Goal: Find specific page/section: Find specific page/section

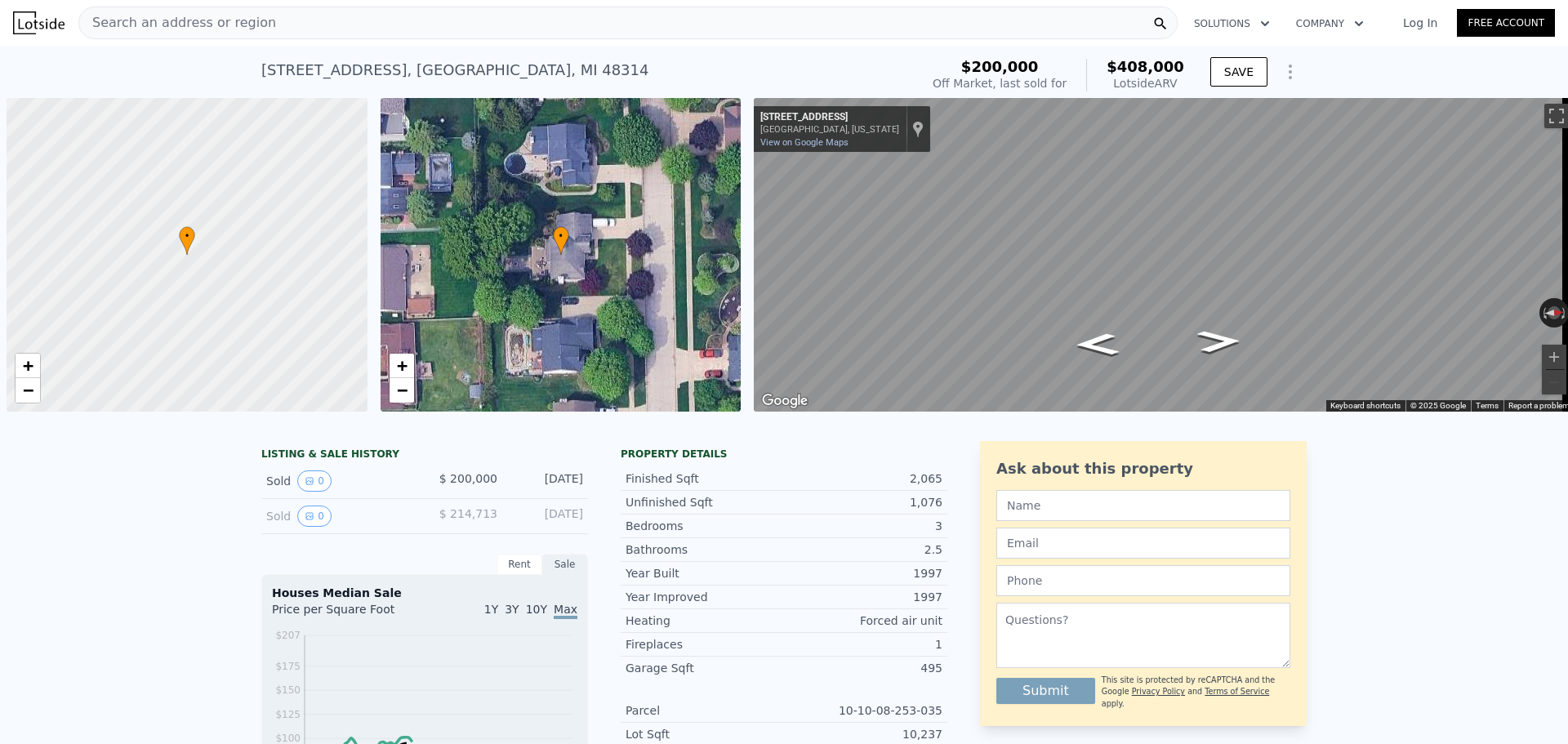
scroll to position [0, 6]
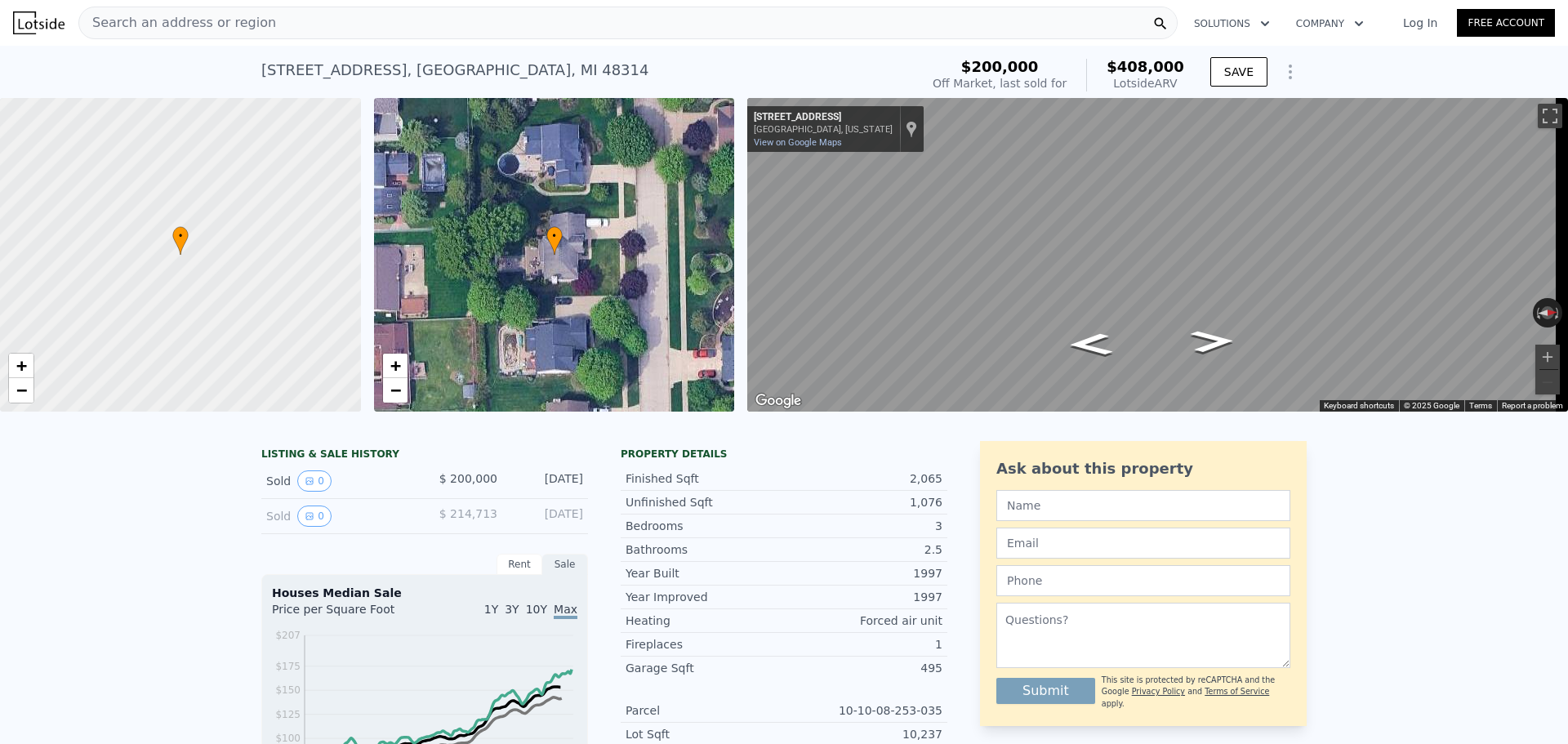
click at [334, 47] on div "[STREET_ADDRESS] Sold [DATE] for $200k (~ARV $408k ) $200,000 Off Market, last …" at bounding box center [784, 72] width 1046 height 53
click at [325, 25] on div "Search an address or region" at bounding box center [628, 22] width 1099 height 33
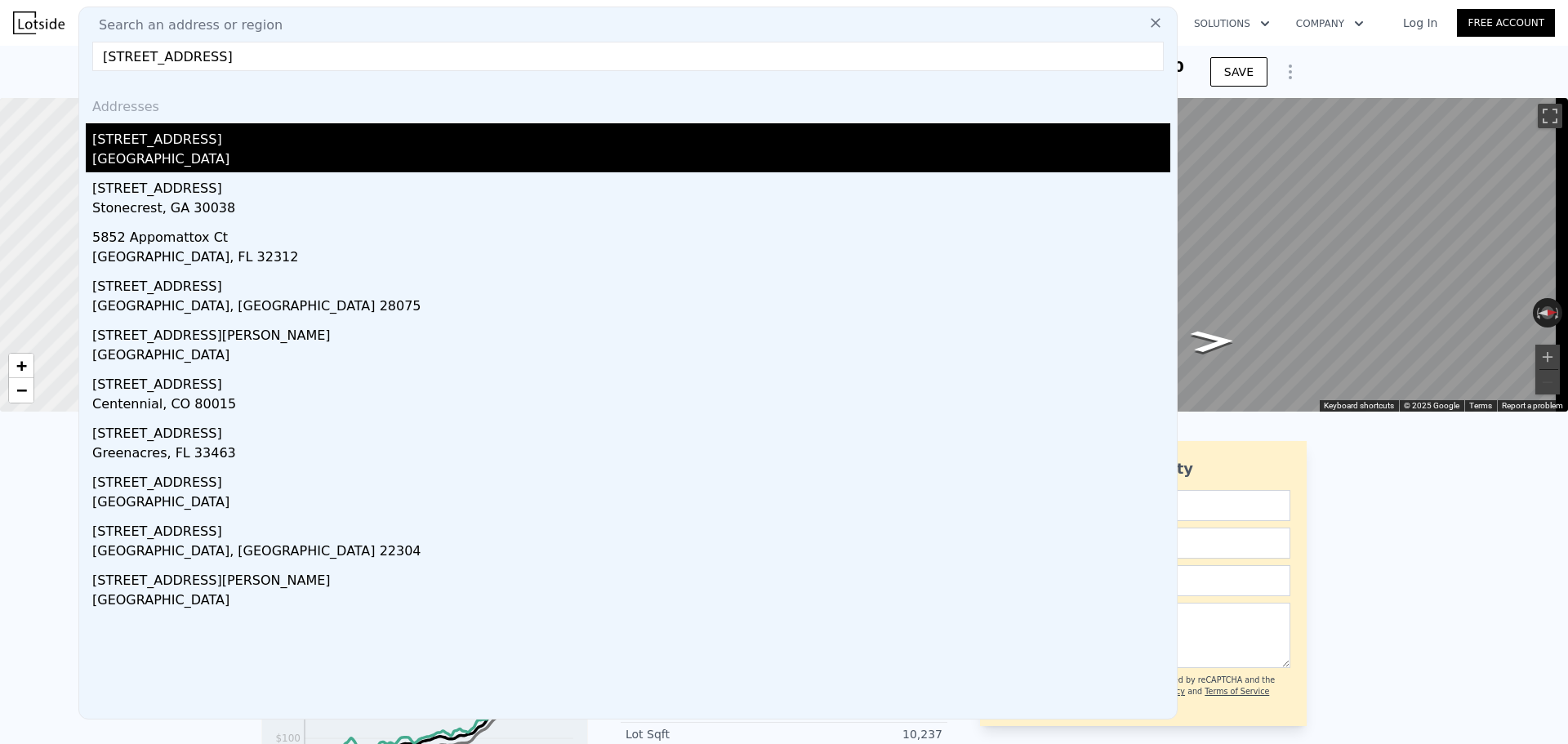
type input "[STREET_ADDRESS]"
click at [248, 151] on div "[GEOGRAPHIC_DATA]" at bounding box center [631, 161] width 1078 height 23
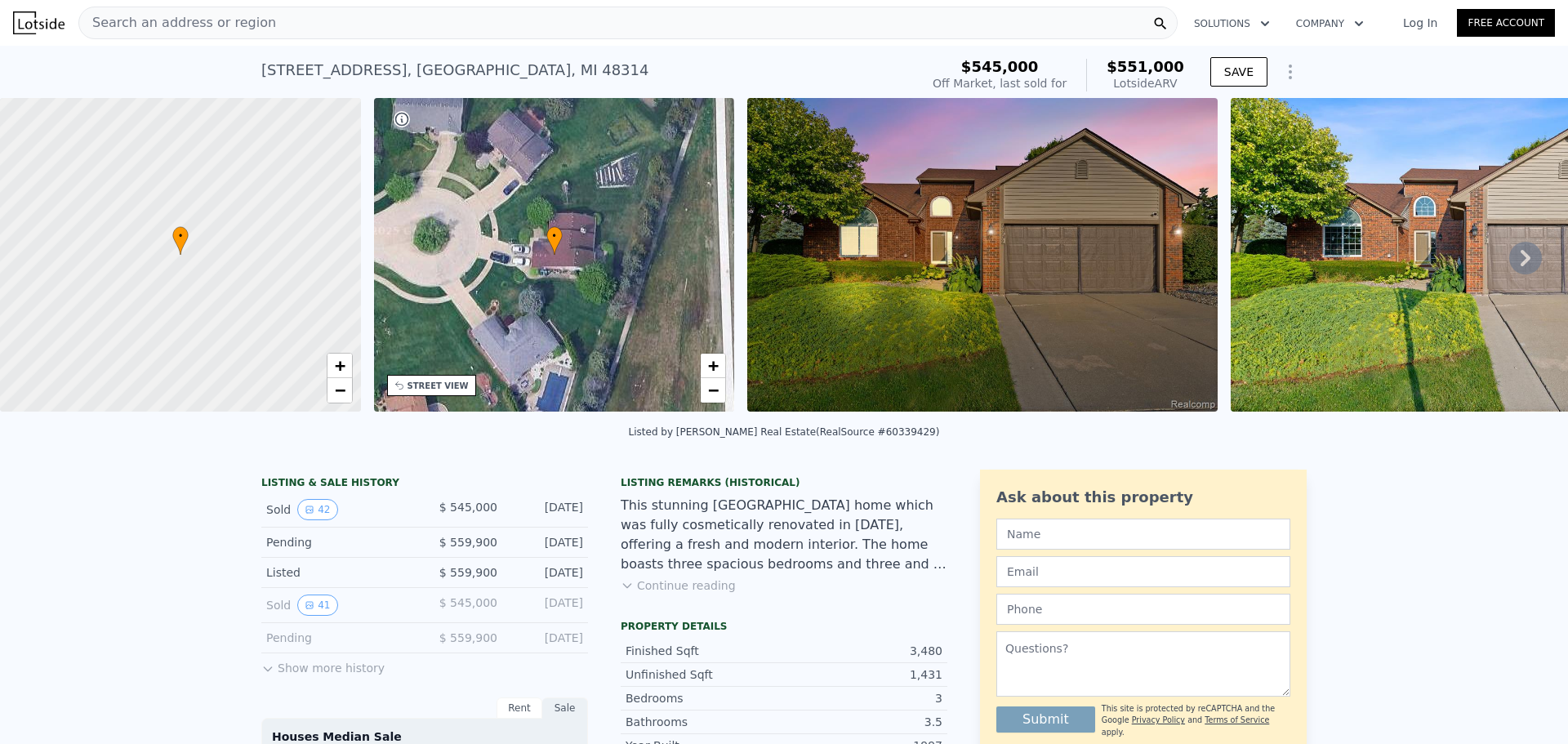
click at [958, 296] on img at bounding box center [982, 255] width 471 height 314
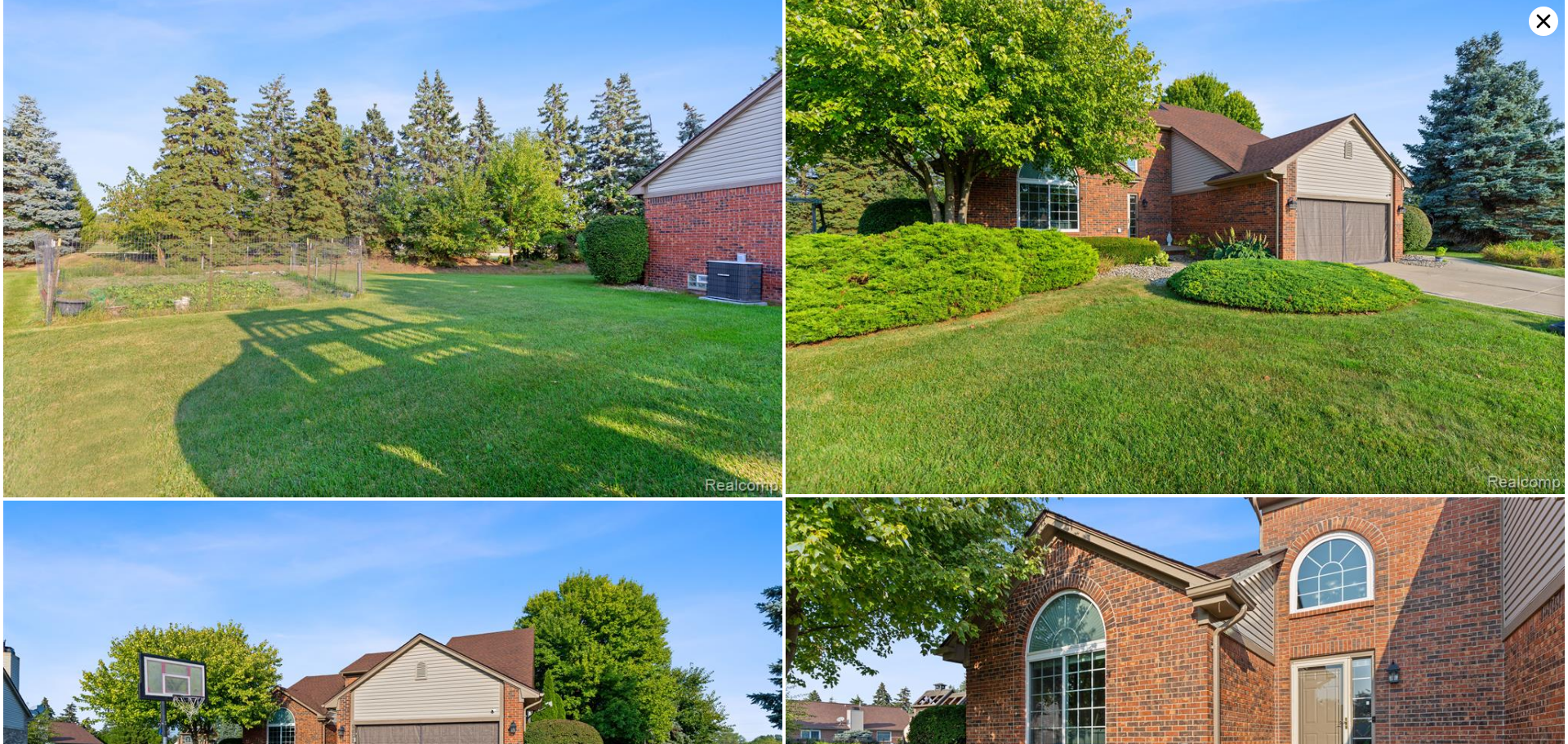
scroll to position [10156, 0]
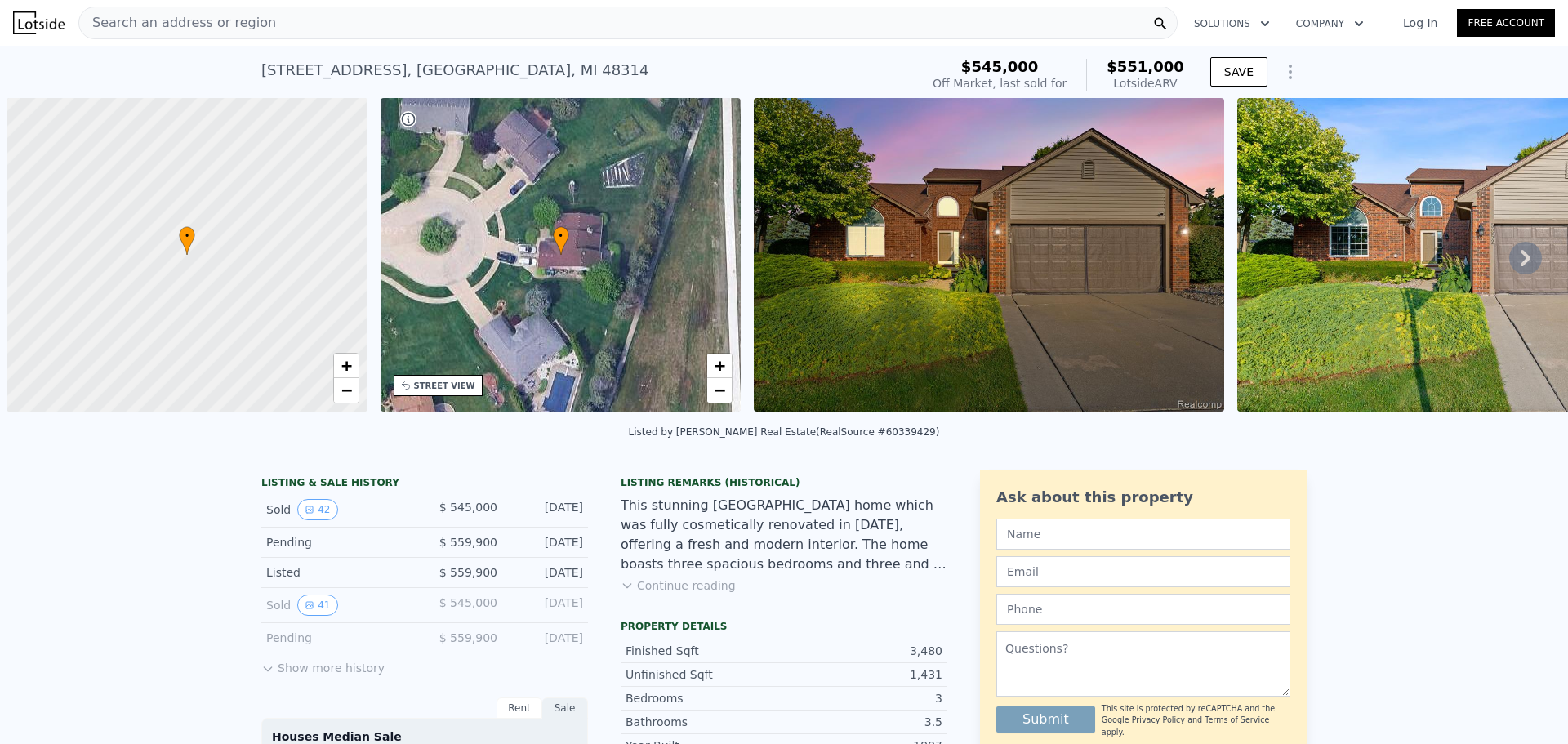
scroll to position [0, 6]
